Goal: Information Seeking & Learning: Learn about a topic

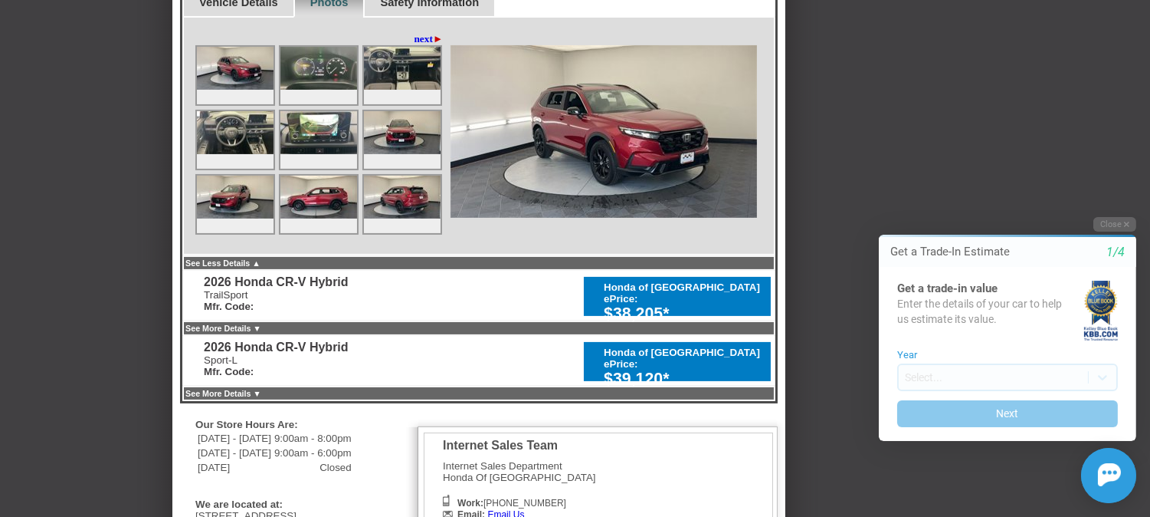
scroll to position [885, 0]
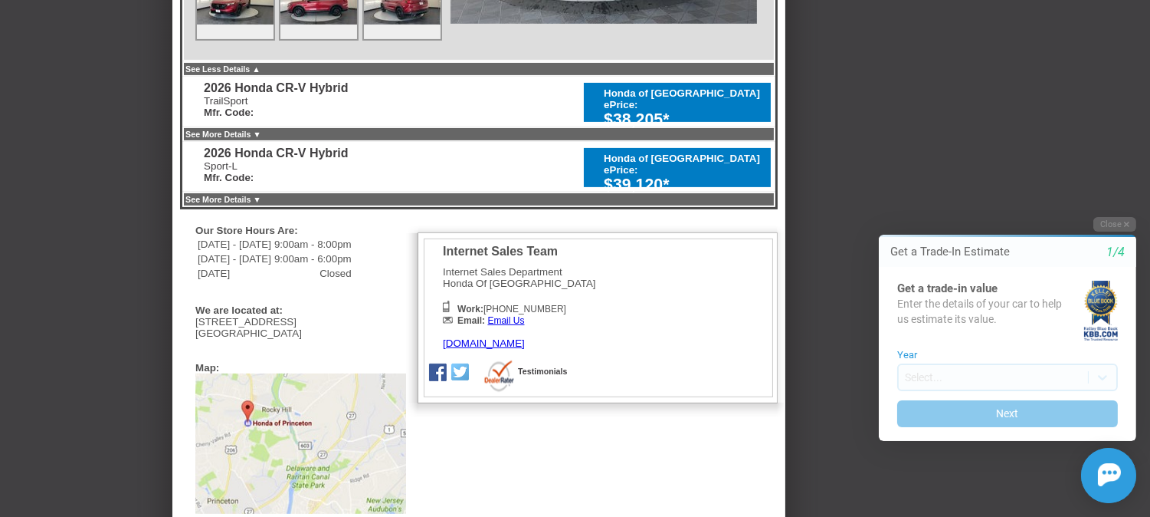
click at [688, 176] on div "$39,120*" at bounding box center [683, 185] width 159 height 19
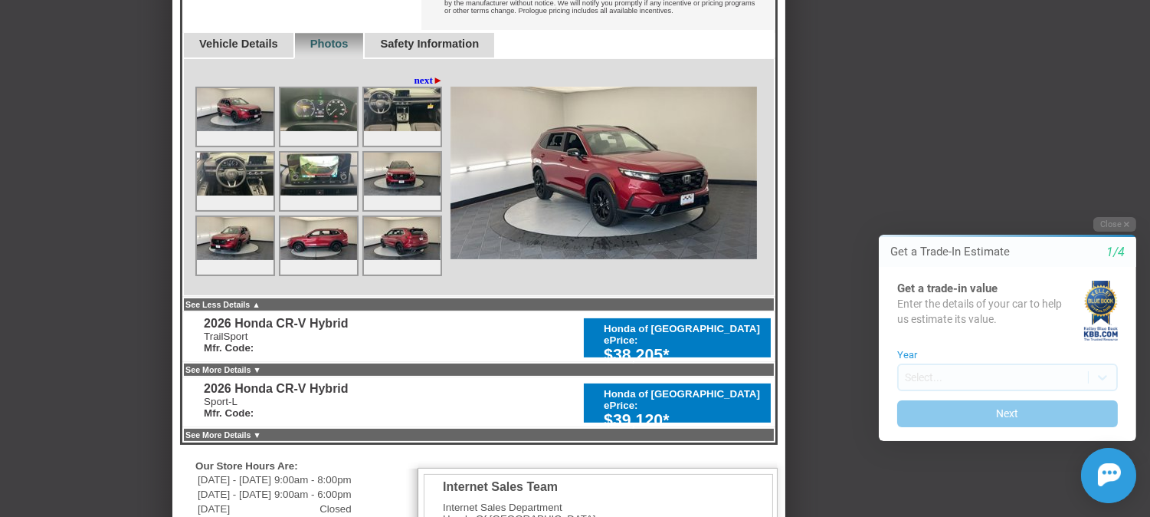
scroll to position [653, 0]
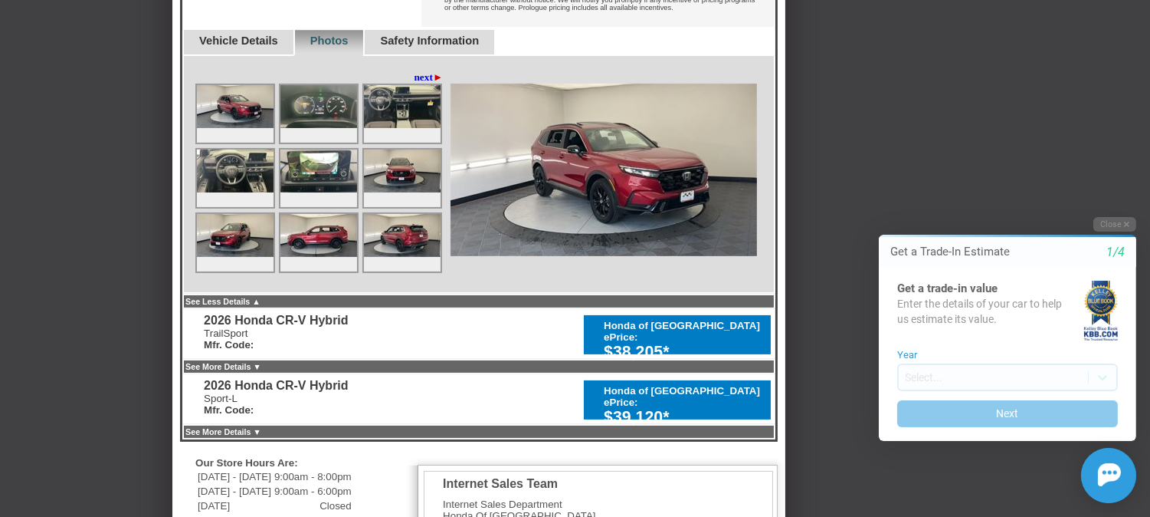
click at [632, 408] on div "$39,120*" at bounding box center [683, 417] width 159 height 19
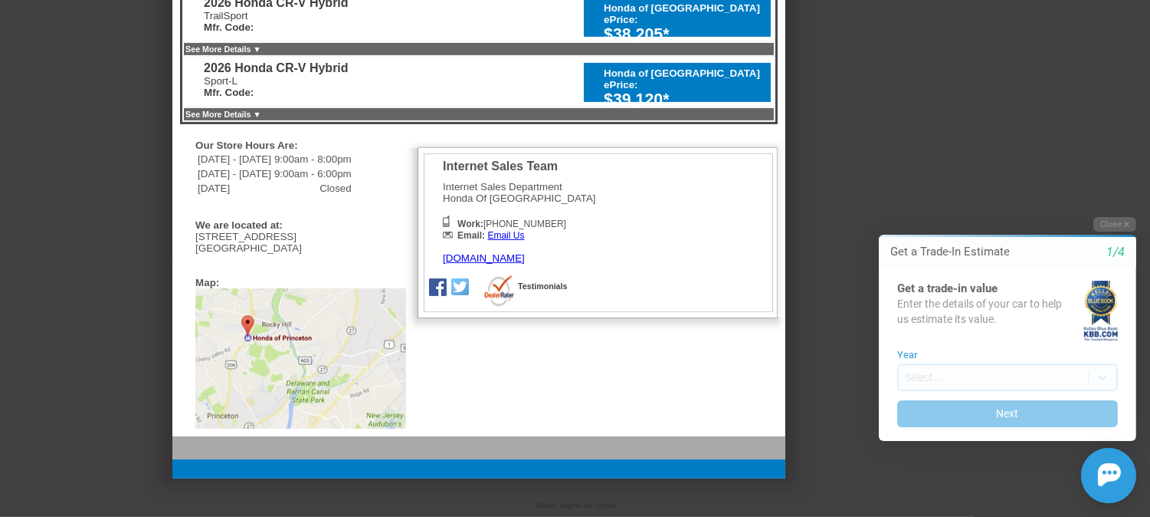
scroll to position [0, 0]
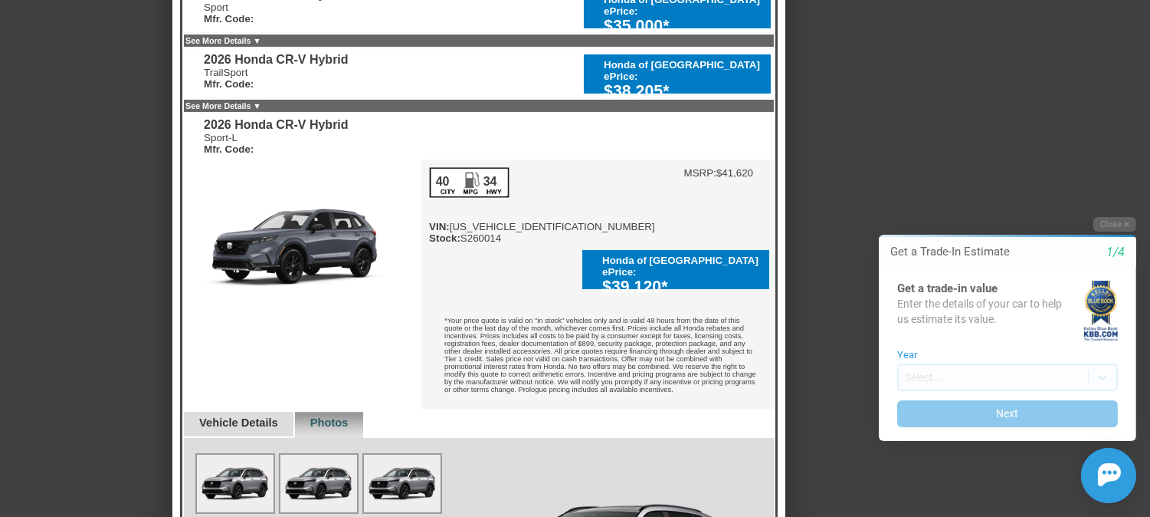
scroll to position [408, 0]
